Goal: Use online tool/utility

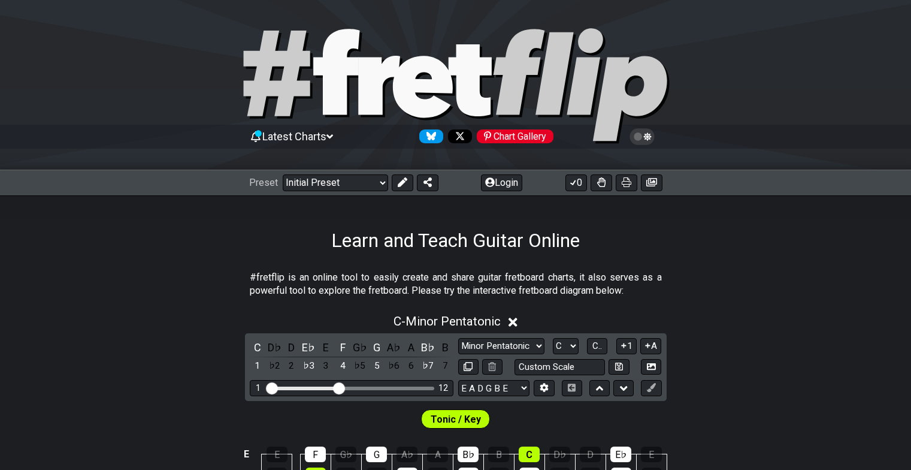
scroll to position [120, 0]
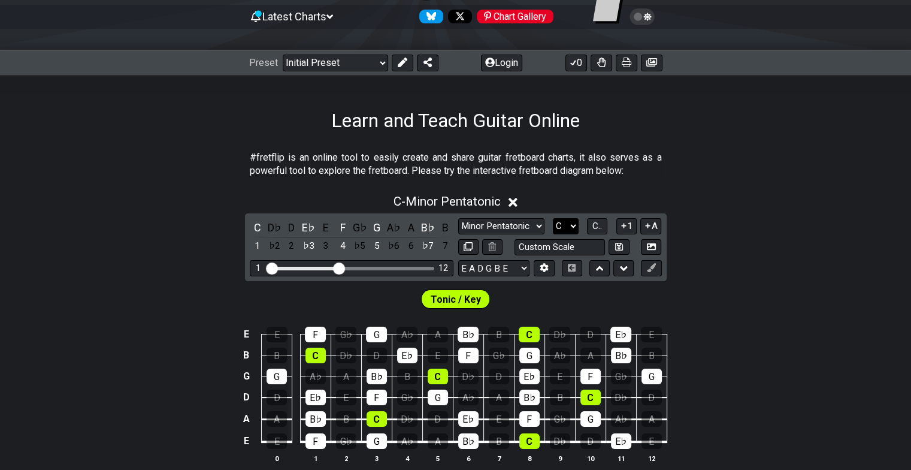
click at [573, 225] on select "A♭ A A♯ B♭ B C C♯ D♭ D D♯ E♭ E F F♯ G♭ G G♯" at bounding box center [566, 226] width 26 height 16
select select "A"
click at [553, 218] on select "A♭ A A♯ B♭ B C C♯ D♭ D D♯ E♭ E F F♯ G♭ G G♯" at bounding box center [566, 226] width 26 height 16
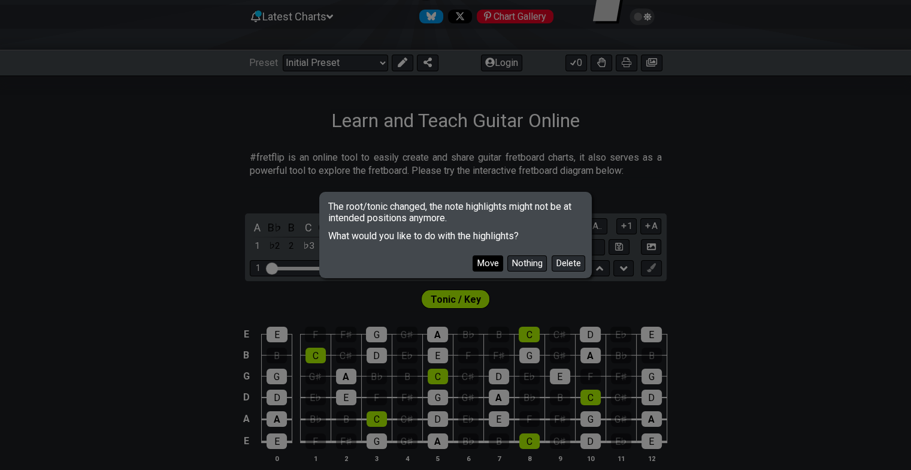
click at [489, 264] on button "Move" at bounding box center [488, 263] width 31 height 16
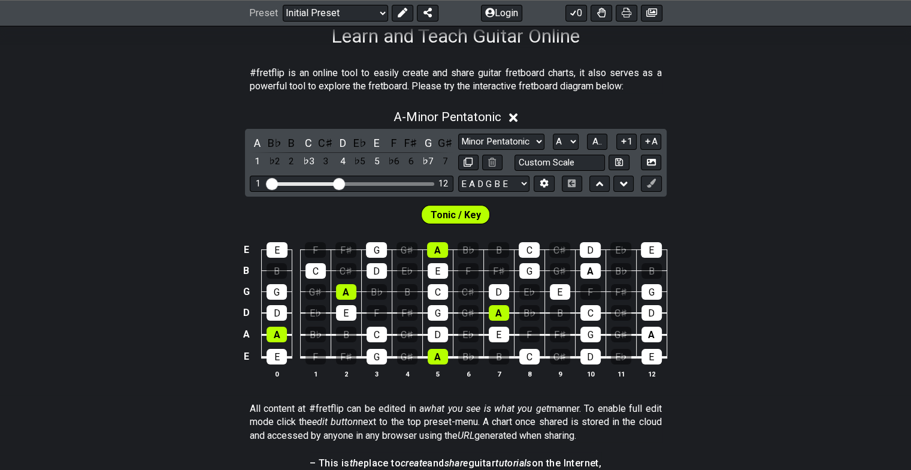
scroll to position [240, 0]
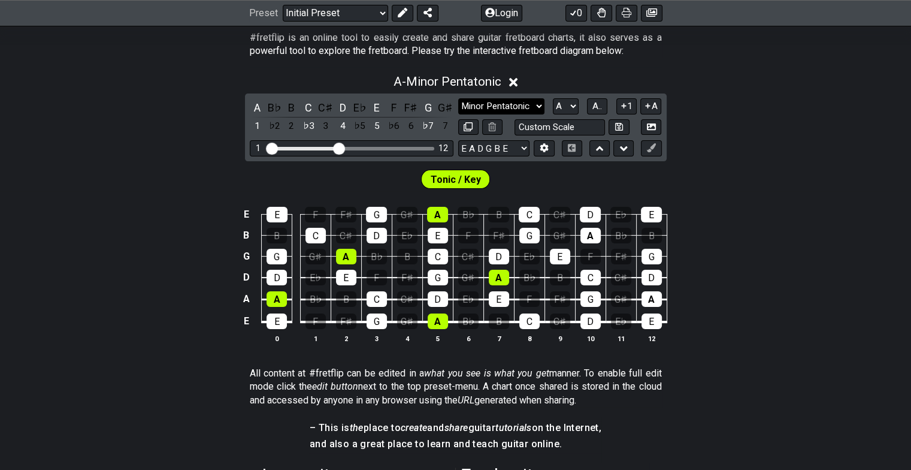
click at [535, 104] on select "Minor Pentatonic Click to edit Minor Pentatonic Major Pentatonic Minor Blues Ma…" at bounding box center [501, 106] width 86 height 16
click at [458, 98] on select "Minor Pentatonic Click to edit Minor Pentatonic Major Pentatonic Minor Blues Ma…" at bounding box center [501, 106] width 86 height 16
click at [530, 107] on select "Minor Pentatonic Click to edit Minor Pentatonic Major Pentatonic Minor Blues Ma…" at bounding box center [501, 106] width 86 height 16
click at [458, 98] on select "Minor Pentatonic Click to edit Minor Pentatonic Major Pentatonic Minor Blues Ma…" at bounding box center [501, 106] width 86 height 16
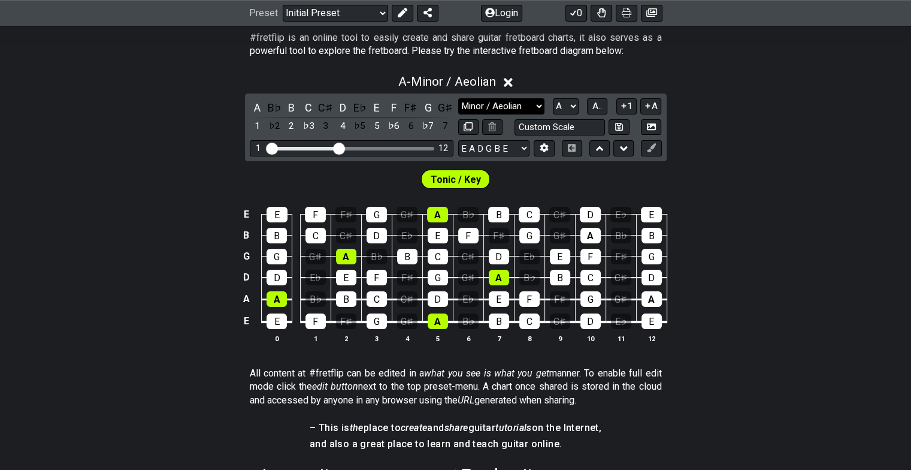
click at [506, 105] on select "Minor Pentatonic Click to edit Minor Pentatonic Major Pentatonic Minor Blues Ma…" at bounding box center [501, 106] width 86 height 16
select select "Phrygian Dominant"
click at [458, 98] on select "Minor Pentatonic Click to edit Minor Pentatonic Major Pentatonic Minor Blues Ma…" at bounding box center [501, 106] width 86 height 16
